Goal: Task Accomplishment & Management: Manage account settings

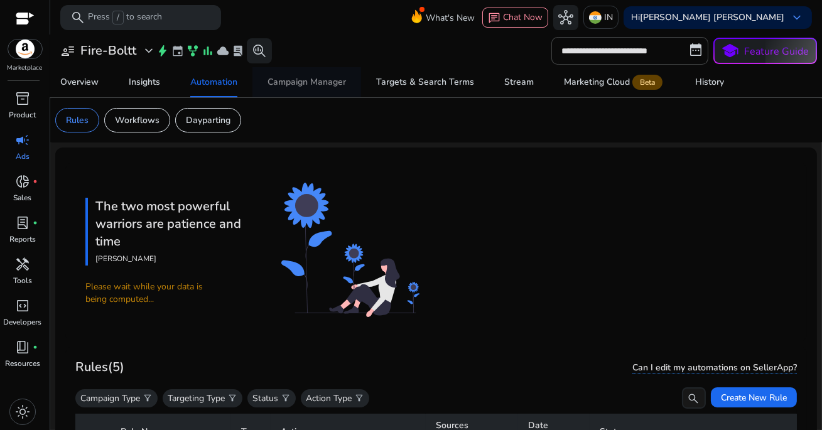
click at [311, 84] on div "Campaign Manager" at bounding box center [307, 82] width 79 height 9
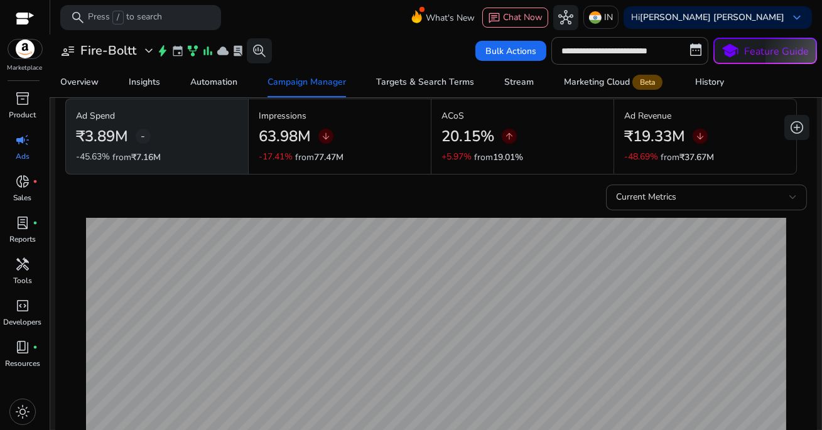
scroll to position [67, 0]
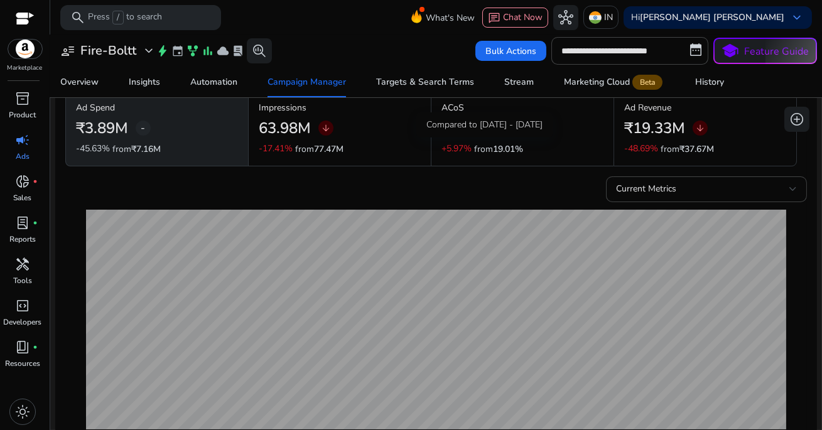
click at [459, 144] on p "+5.97%" at bounding box center [457, 148] width 30 height 9
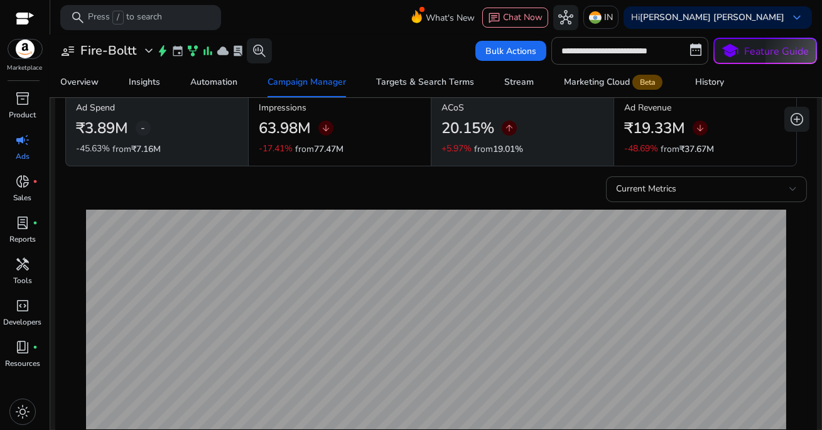
click at [734, 136] on div "₹19.33M arrow_downward" at bounding box center [705, 128] width 162 height 28
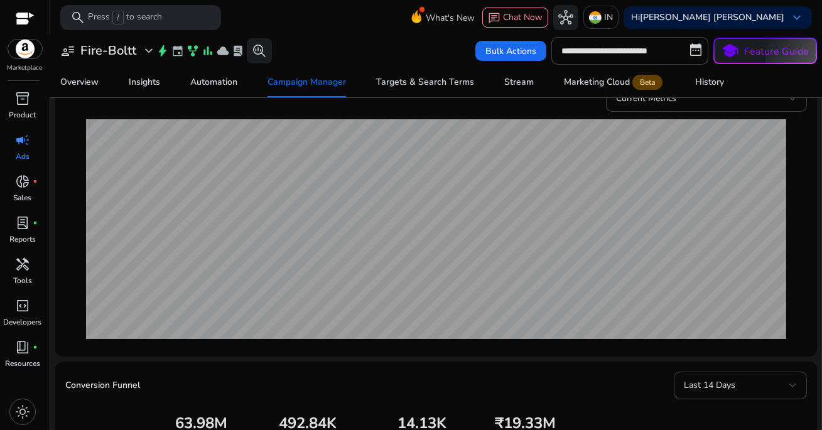
scroll to position [0, 0]
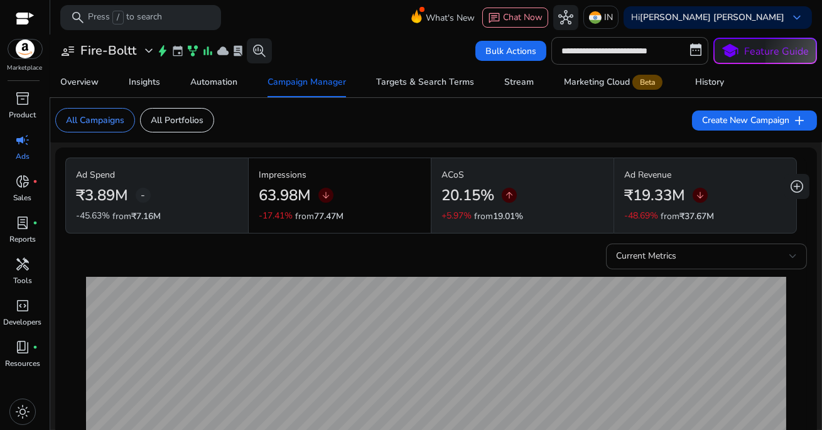
click at [363, 16] on mat-toolbar "search Press / to search What's New chat Chat Now hub IN Hi Santosh Kumar Kushw…" at bounding box center [436, 17] width 772 height 35
click at [307, 20] on mat-toolbar "search Press / to search What's New chat Chat Now hub IN Hi Santosh Kumar Kushw…" at bounding box center [436, 17] width 772 height 35
